Goal: Task Accomplishment & Management: Use online tool/utility

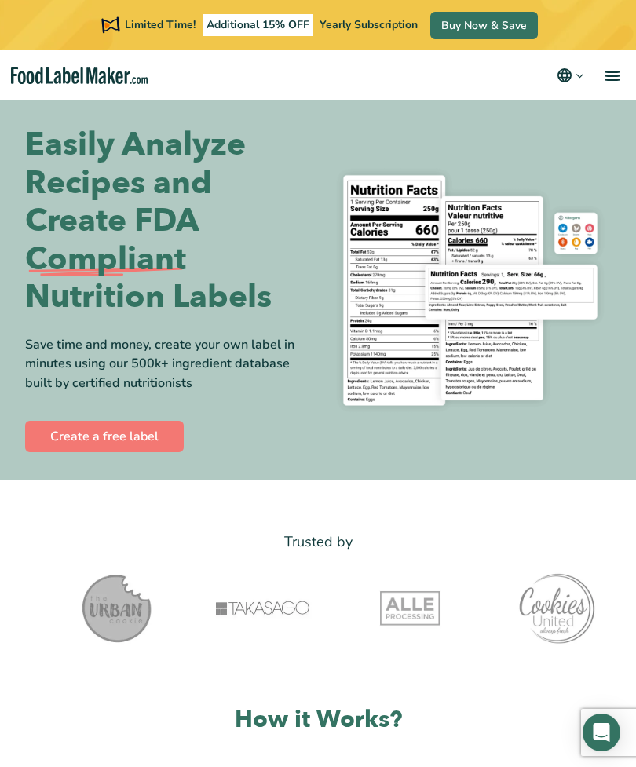
click at [95, 436] on link "Create a free label" at bounding box center [104, 436] width 159 height 31
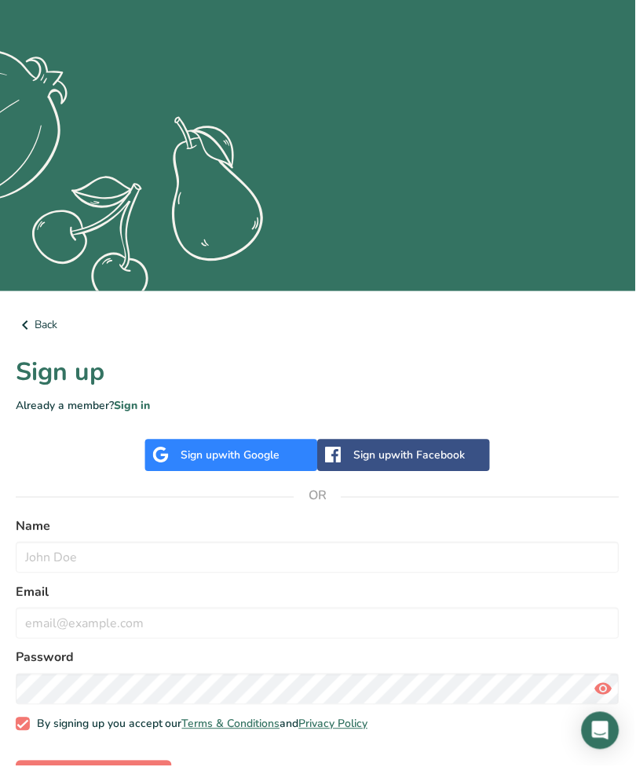
scroll to position [154, 0]
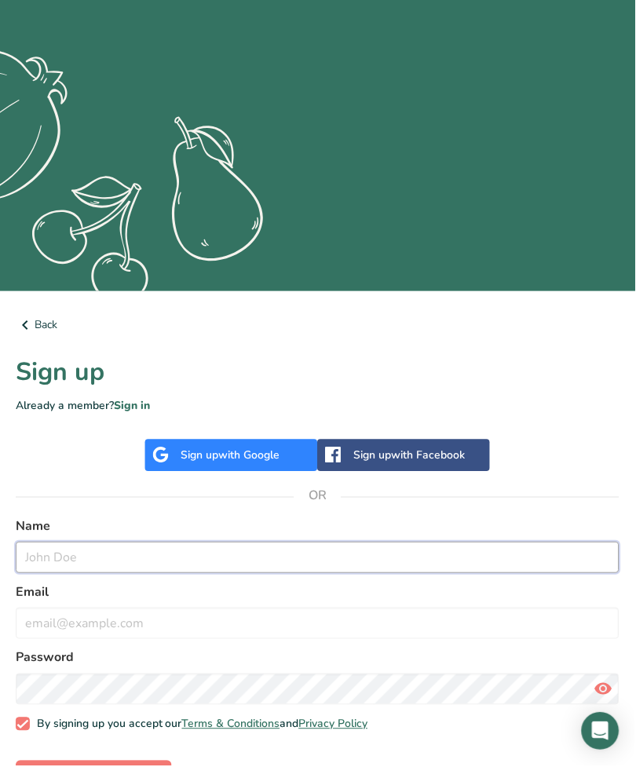
click at [47, 558] on input "text" at bounding box center [318, 558] width 604 height 31
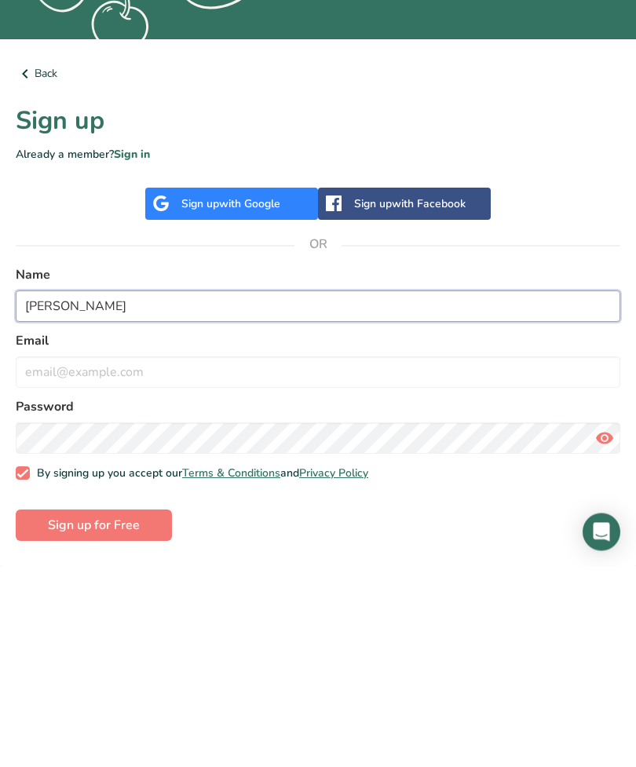
type input "Kristine L’Heureux"
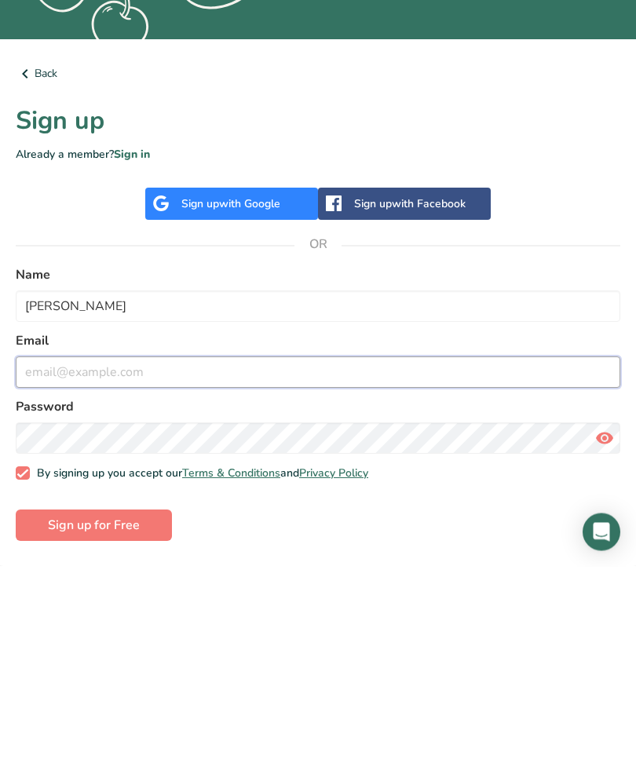
click at [71, 557] on input "email" at bounding box center [318, 572] width 604 height 31
type input "theyahwehcafenbakery@gmail.com"
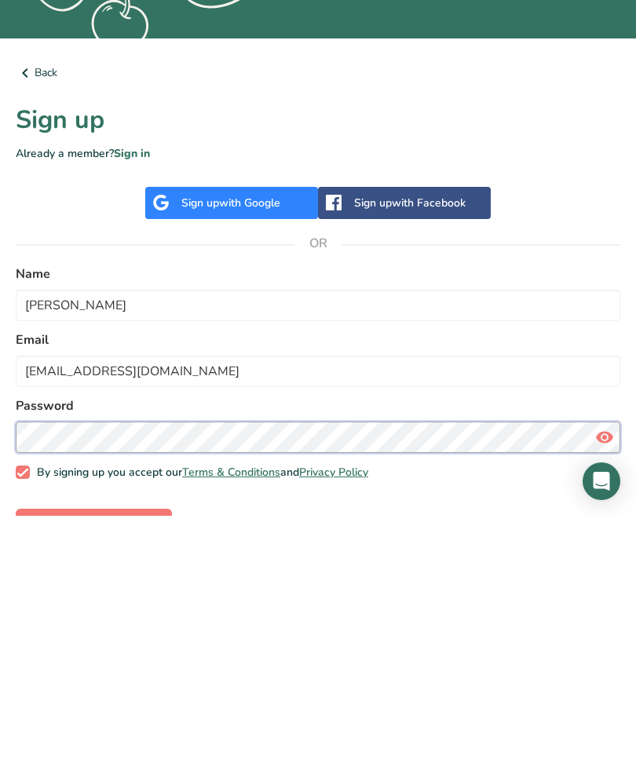
scroll to position [206, 0]
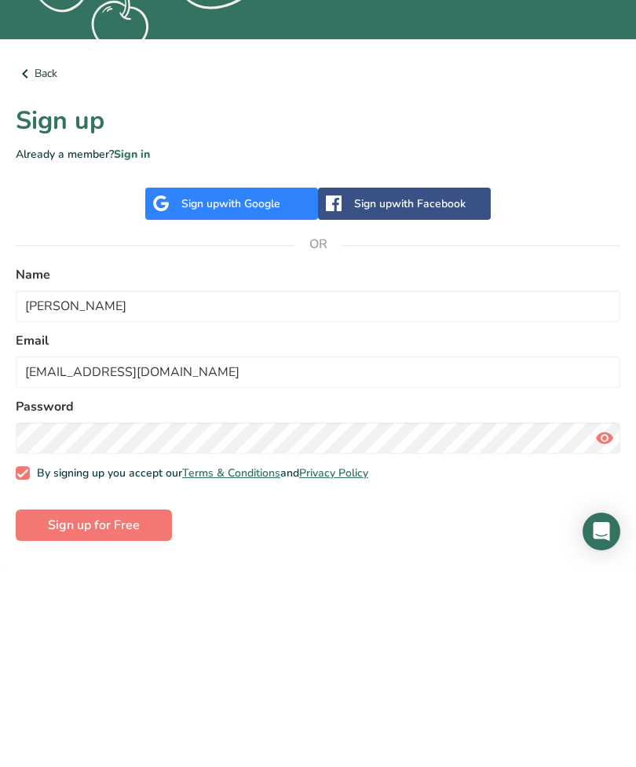
click at [86, 717] on span "Sign up for Free" at bounding box center [94, 726] width 92 height 19
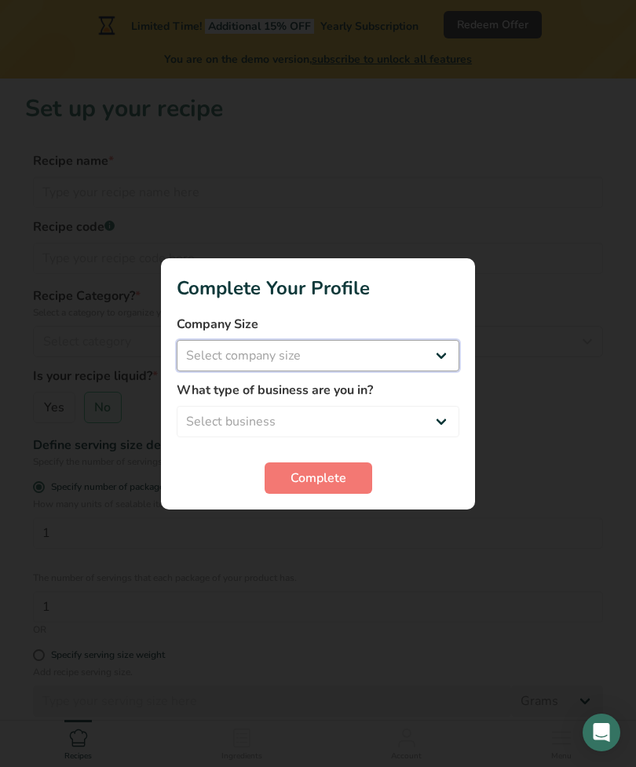
click at [415, 371] on select "Select company size Fewer than 10 Employees 10 to 50 Employees 51 to 500 Employ…" at bounding box center [318, 355] width 283 height 31
select select "1"
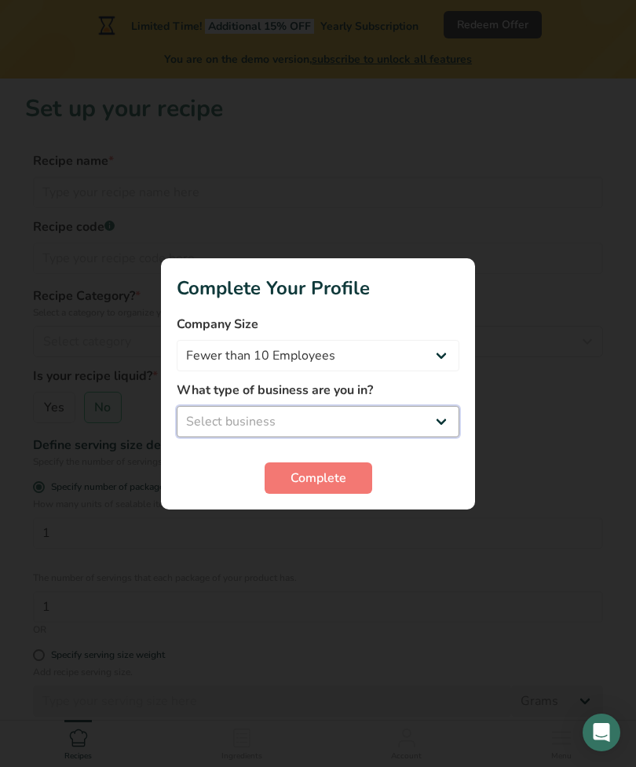
click at [404, 437] on select "Select business Packaged Food Manufacturer Restaurant & Cafe Bakery Meal Plans …" at bounding box center [318, 421] width 283 height 31
click at [355, 437] on select "Packaged Food Manufacturer Restaurant & Cafe Bakery Meal Plans & Catering Compa…" at bounding box center [318, 421] width 283 height 31
click at [335, 487] on span "Complete" at bounding box center [318, 478] width 56 height 19
select select "2"
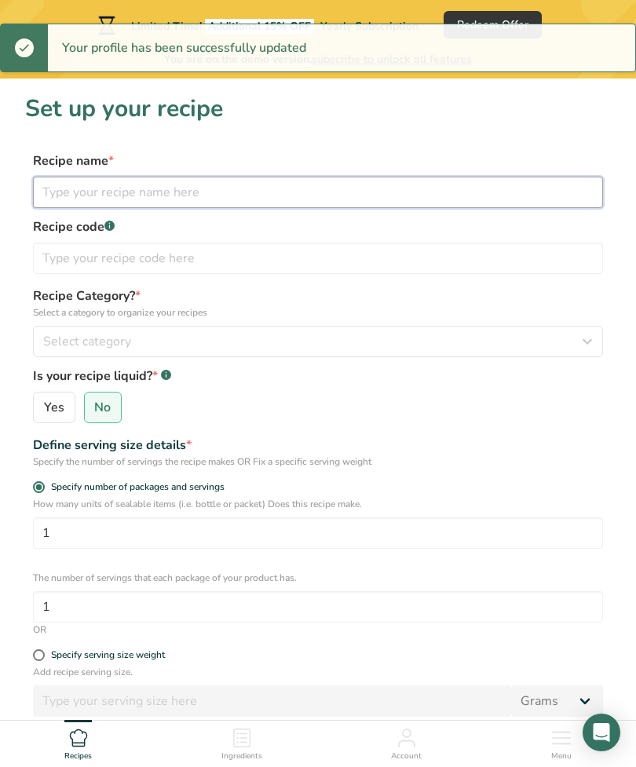
click at [412, 192] on input "text" at bounding box center [318, 192] width 570 height 31
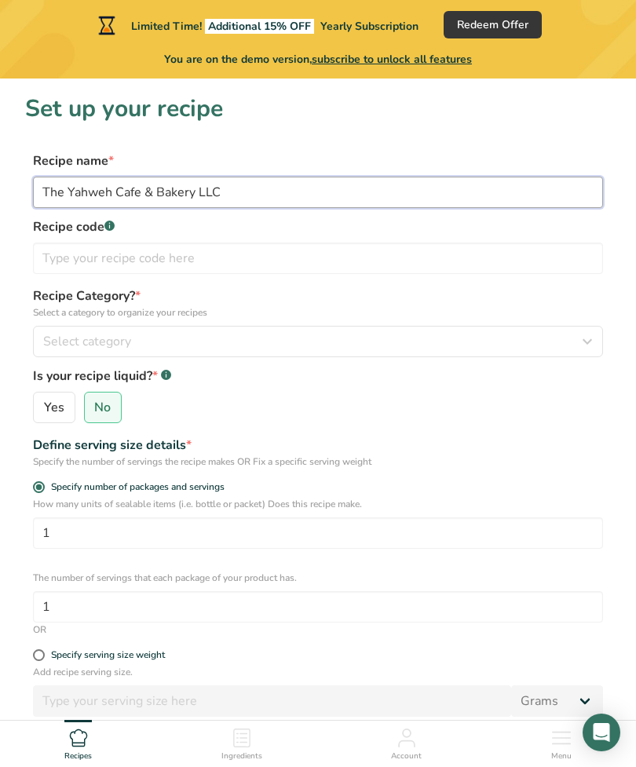
type input "The Yahweh Cafe & Bakery LLC"
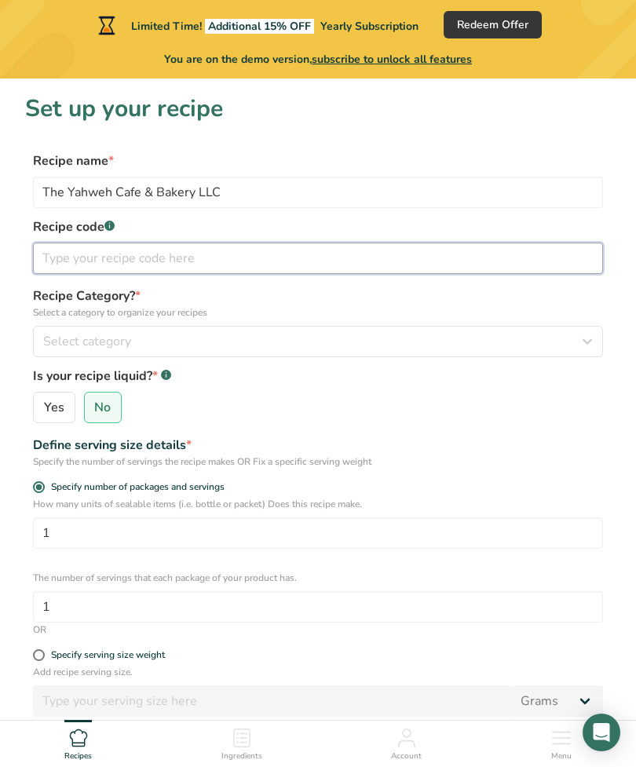
click at [83, 254] on input "text" at bounding box center [318, 258] width 570 height 31
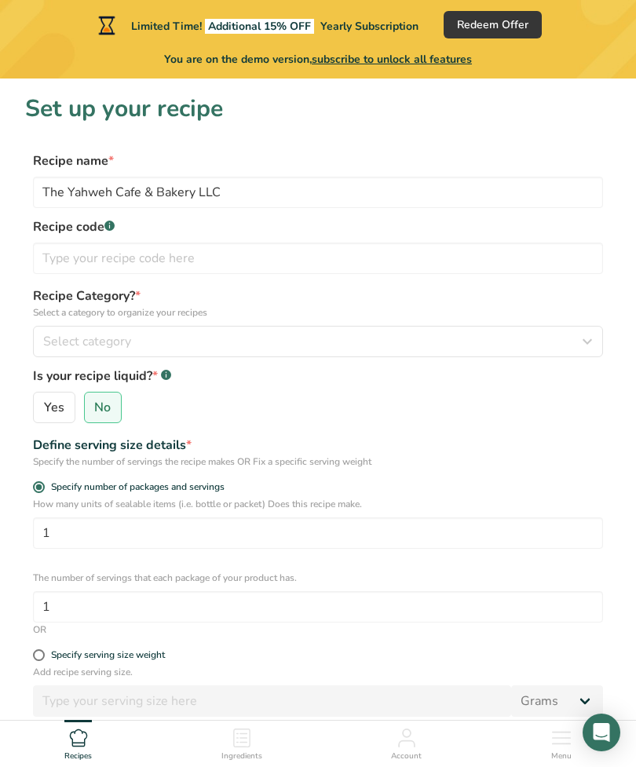
click at [119, 225] on label "Recipe code .a-a{fill:#347362;}.b-a{fill:#fff;}" at bounding box center [318, 226] width 570 height 19
click at [116, 217] on label "Recipe code .a-a{fill:#347362;}.b-a{fill:#fff;}" at bounding box center [318, 226] width 570 height 19
click at [115, 225] on rect at bounding box center [109, 226] width 10 height 10
click at [111, 221] on rect at bounding box center [109, 226] width 10 height 10
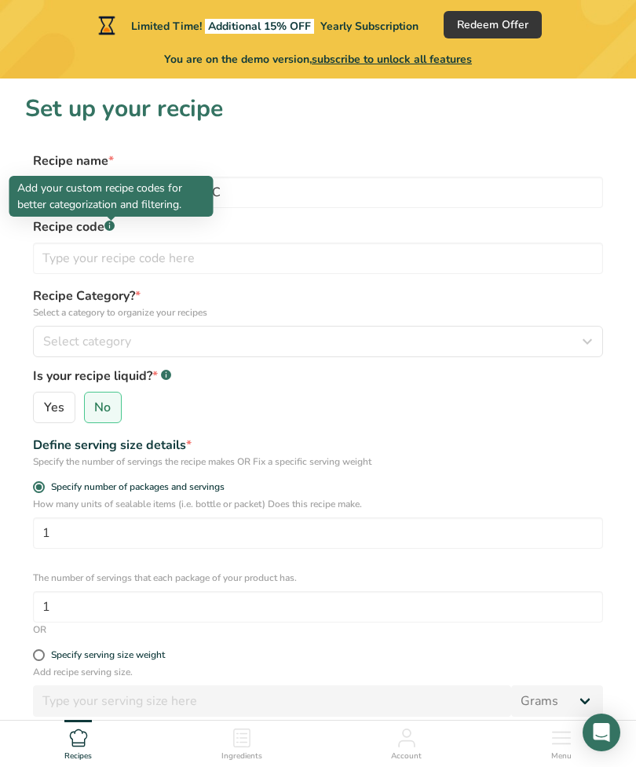
click at [71, 334] on span "Select category" at bounding box center [87, 341] width 88 height 19
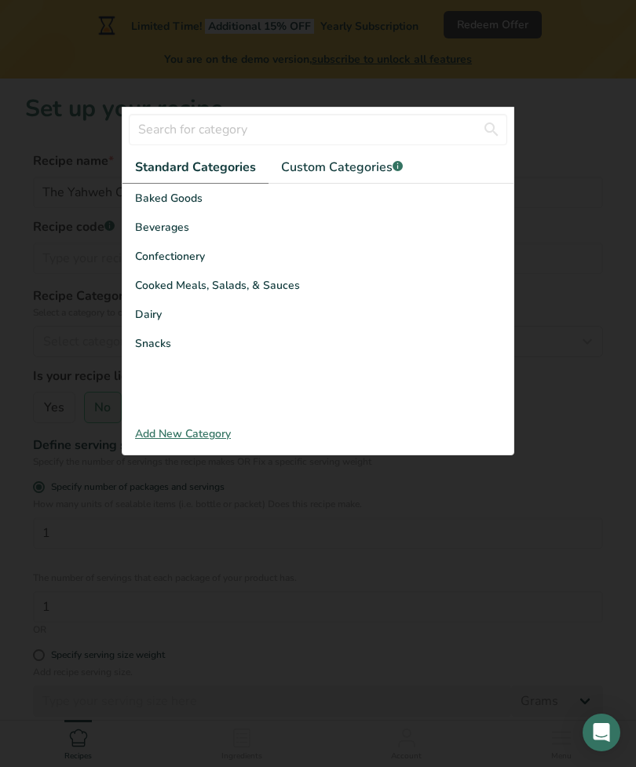
click at [157, 206] on span "Baked Goods" at bounding box center [168, 198] width 67 height 16
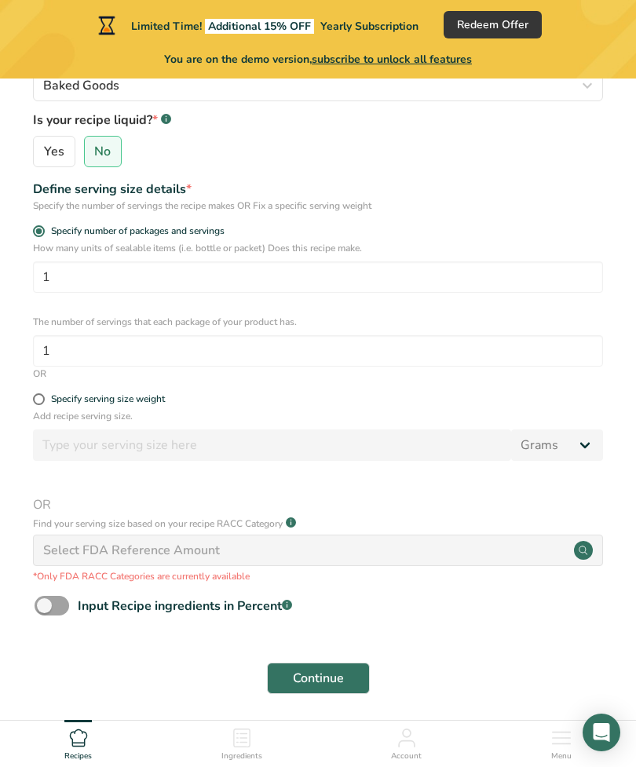
scroll to position [264, 0]
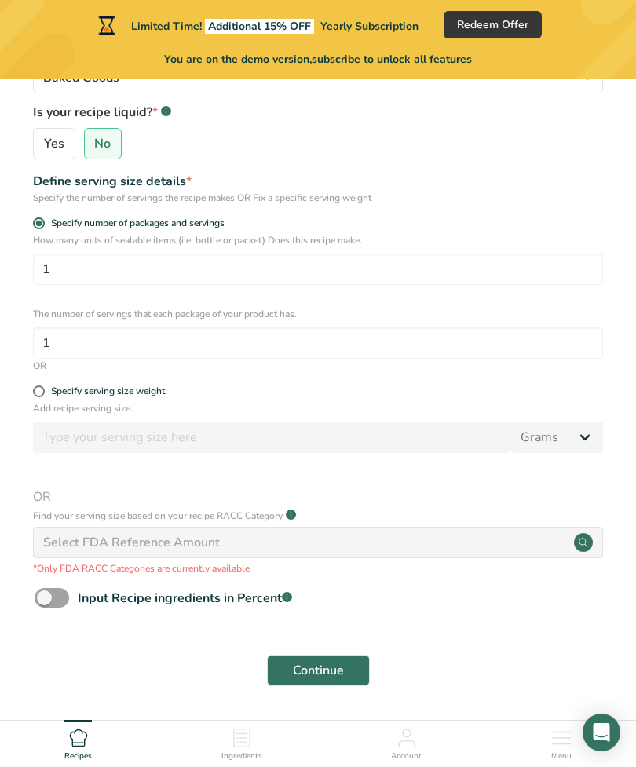
click at [66, 598] on span at bounding box center [52, 598] width 35 height 20
click at [45, 598] on input "Input Recipe ingredients in Percent .a-a{fill:#347362;}.b-a{fill:#fff;}" at bounding box center [40, 598] width 10 height 10
checkbox input "true"
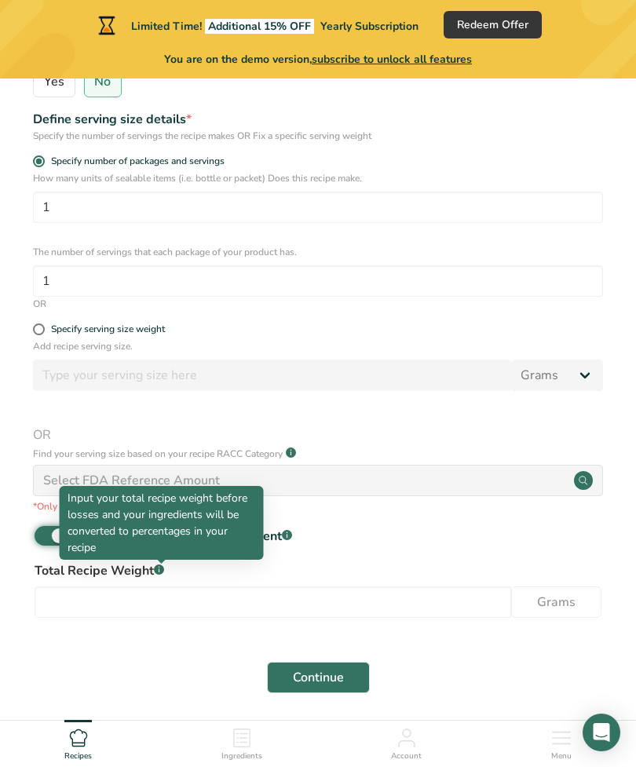
scroll to position [333, 0]
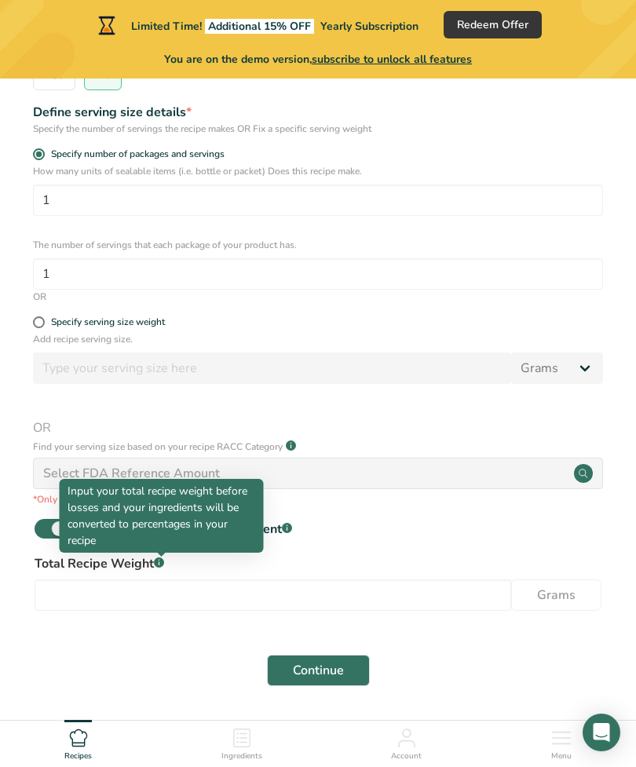
click at [255, 762] on div "Ingredients" at bounding box center [241, 741] width 41 height 42
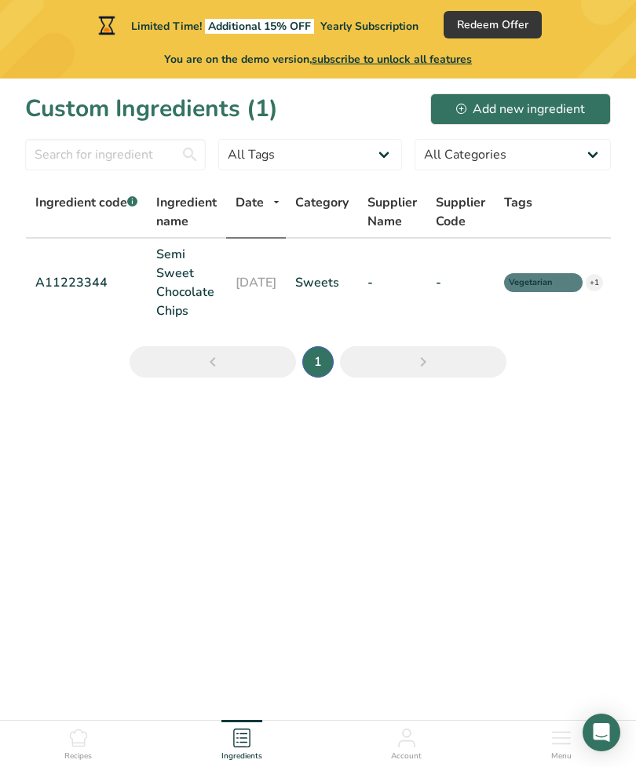
click at [403, 762] on span "Account" at bounding box center [406, 756] width 31 height 12
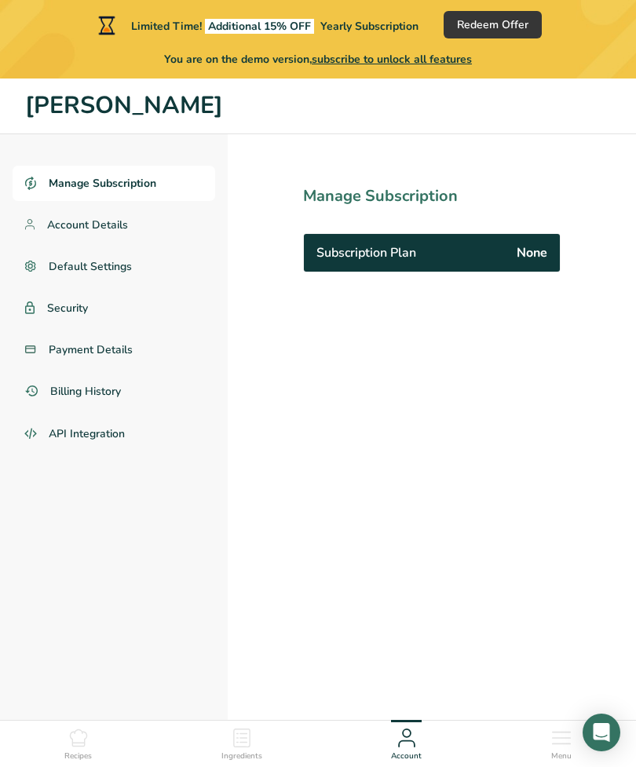
click at [545, 763] on ul "Recipes Ingredients Account Menu" at bounding box center [318, 741] width 636 height 42
